Goal: Navigation & Orientation: Find specific page/section

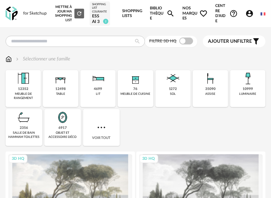
click at [9, 58] on img at bounding box center [9, 58] width 6 height 7
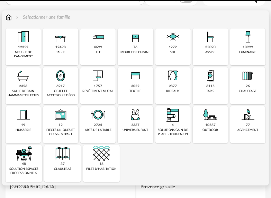
scroll to position [69, 0]
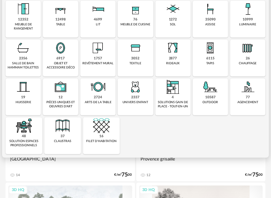
click at [99, 127] on img at bounding box center [101, 125] width 17 height 17
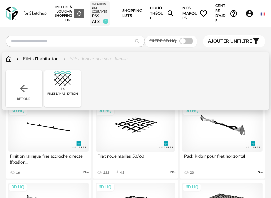
click at [7, 59] on img at bounding box center [9, 58] width 6 height 7
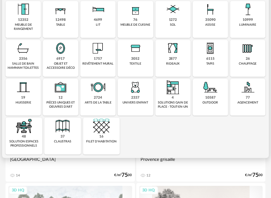
scroll to position [69, 0]
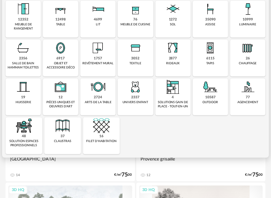
click at [64, 129] on img at bounding box center [62, 125] width 17 height 17
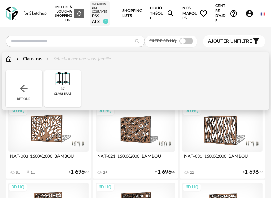
click at [8, 60] on img at bounding box center [9, 58] width 6 height 7
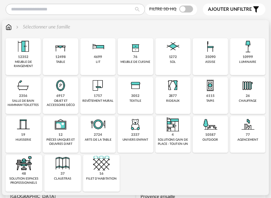
scroll to position [35, 0]
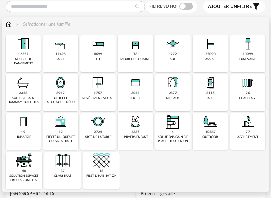
click at [25, 163] on img at bounding box center [24, 160] width 17 height 17
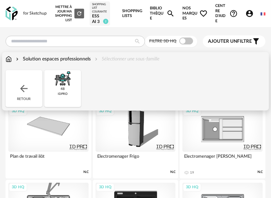
click at [10, 59] on img at bounding box center [9, 58] width 6 height 7
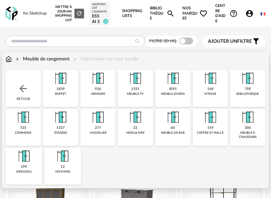
click at [11, 58] on img at bounding box center [9, 58] width 6 height 7
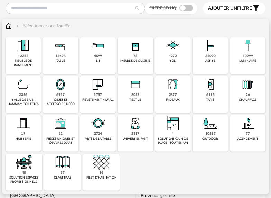
scroll to position [35, 0]
